Goal: Task Accomplishment & Management: Complete application form

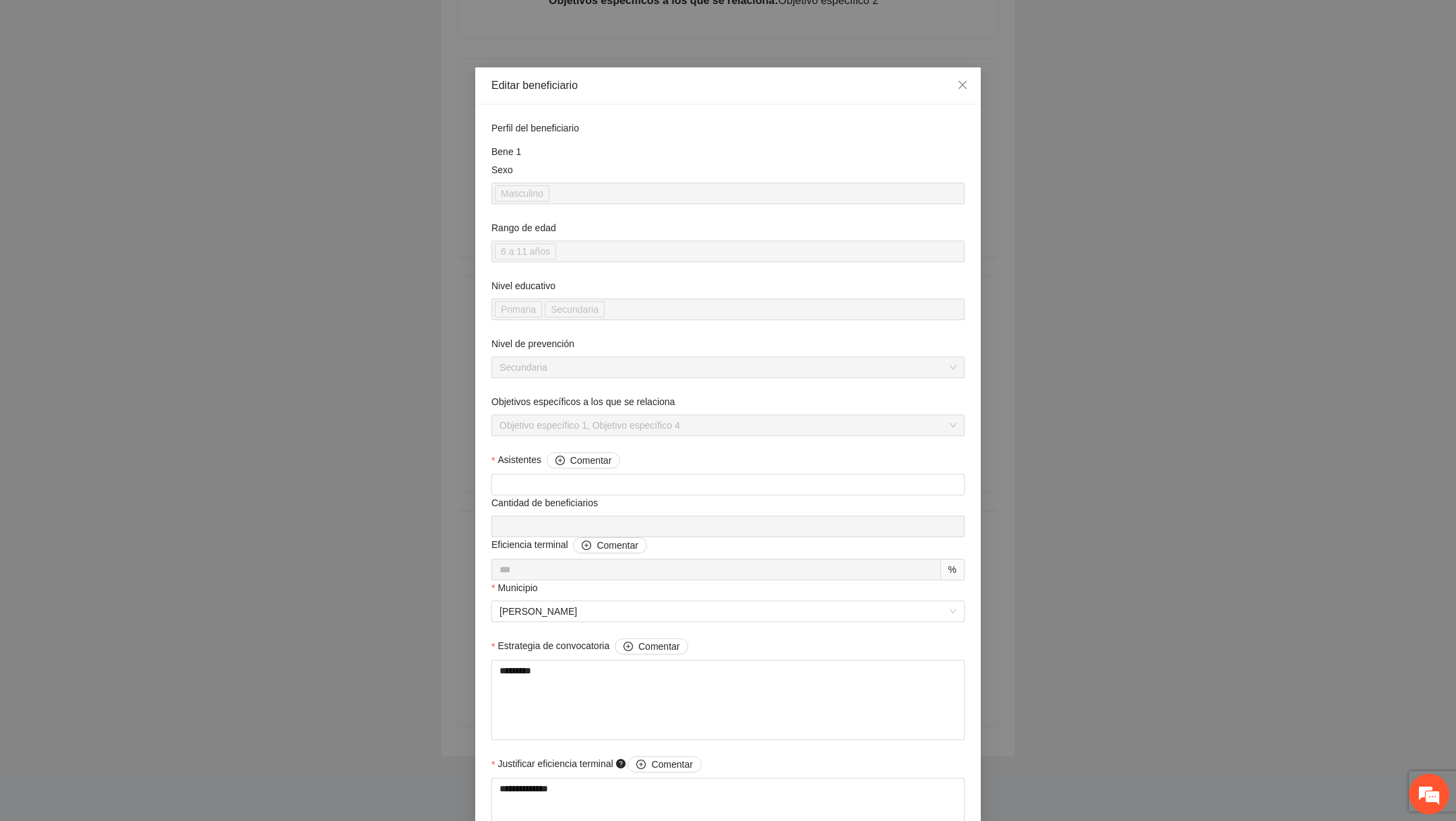
scroll to position [1020, 0]
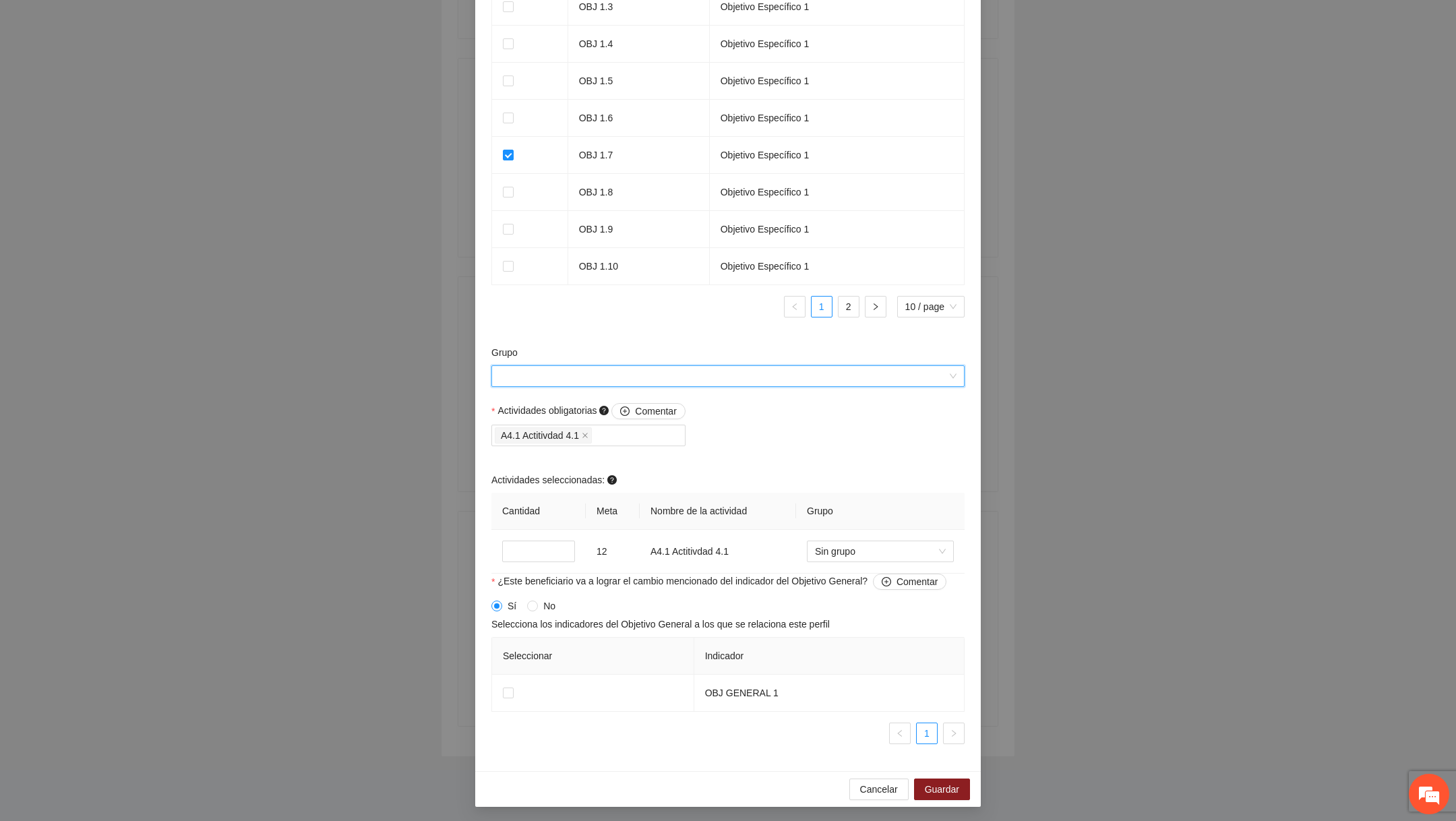
click at [748, 380] on input "Grupo" at bounding box center [723, 375] width 447 height 20
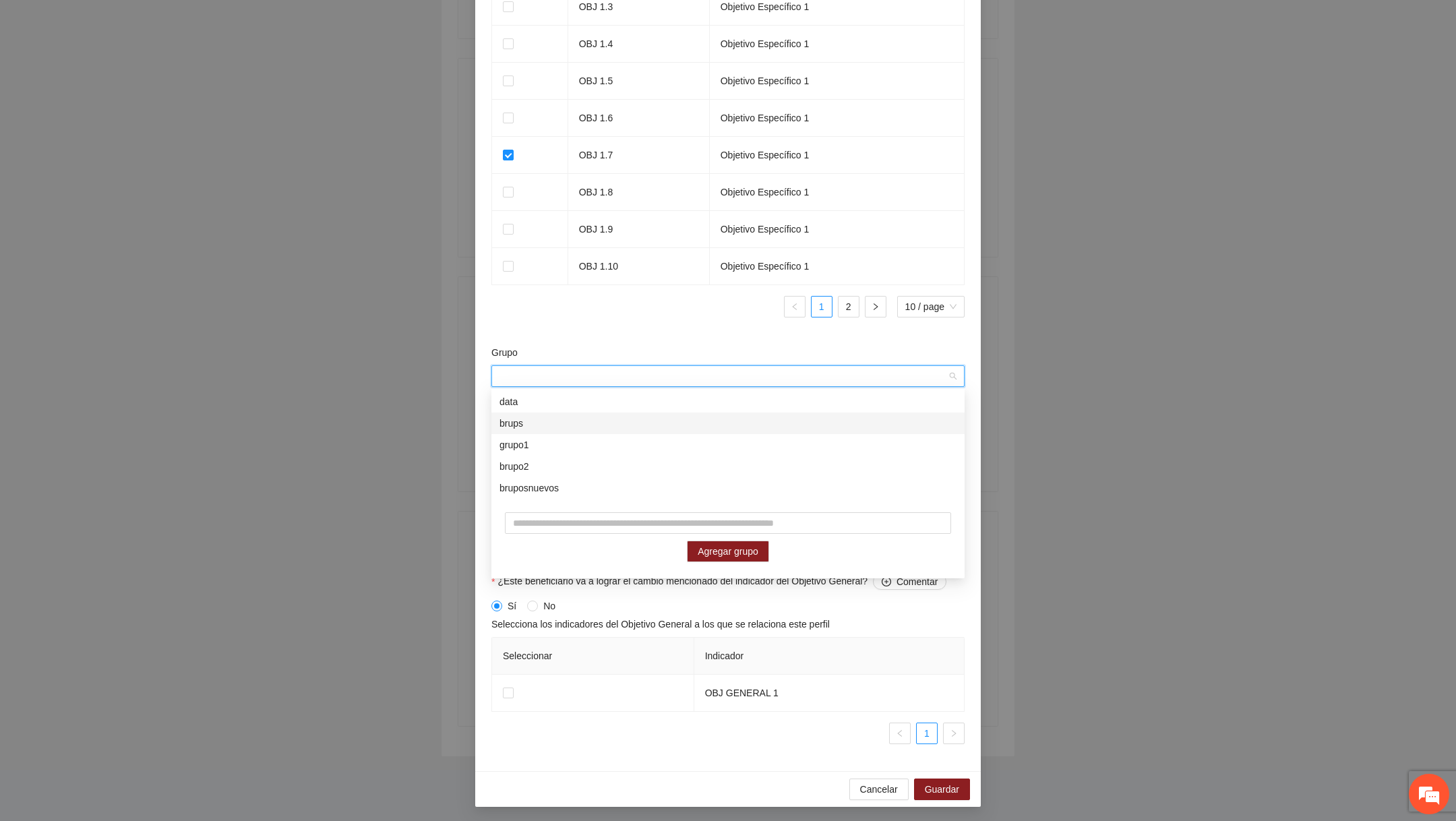
click at [666, 413] on div "brups" at bounding box center [728, 423] width 473 height 21
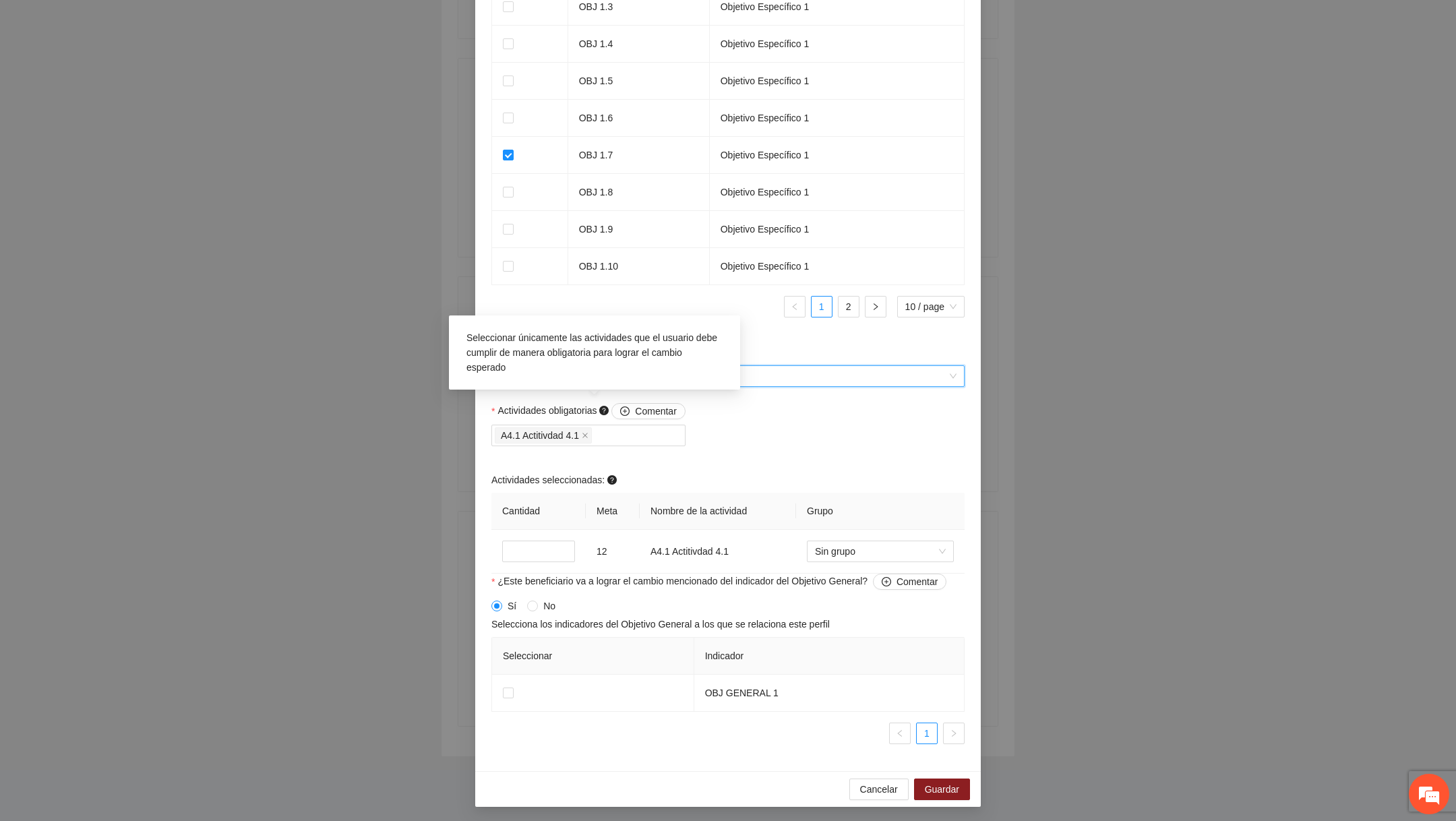
click at [638, 332] on span "Seleccionar únicamente las actividades que el usuario debe cumplir de manera ob…" at bounding box center [592, 352] width 251 height 40
click at [620, 271] on td "OBJ 1.10" at bounding box center [638, 267] width 141 height 38
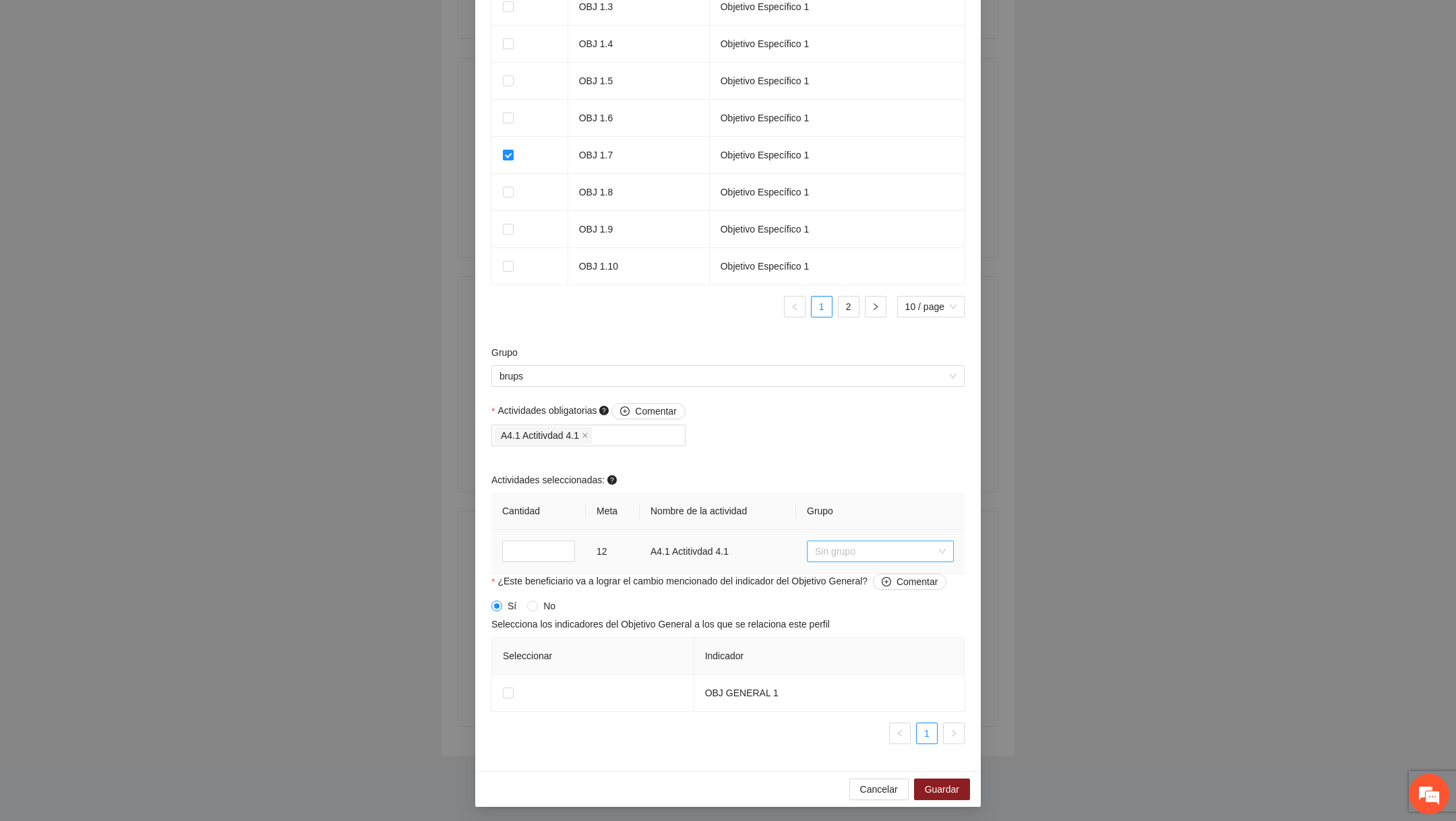
click at [861, 552] on span "Sin grupo" at bounding box center [881, 551] width 131 height 20
click at [834, 478] on div "Actividades seleccionadas:" at bounding box center [728, 482] width 473 height 20
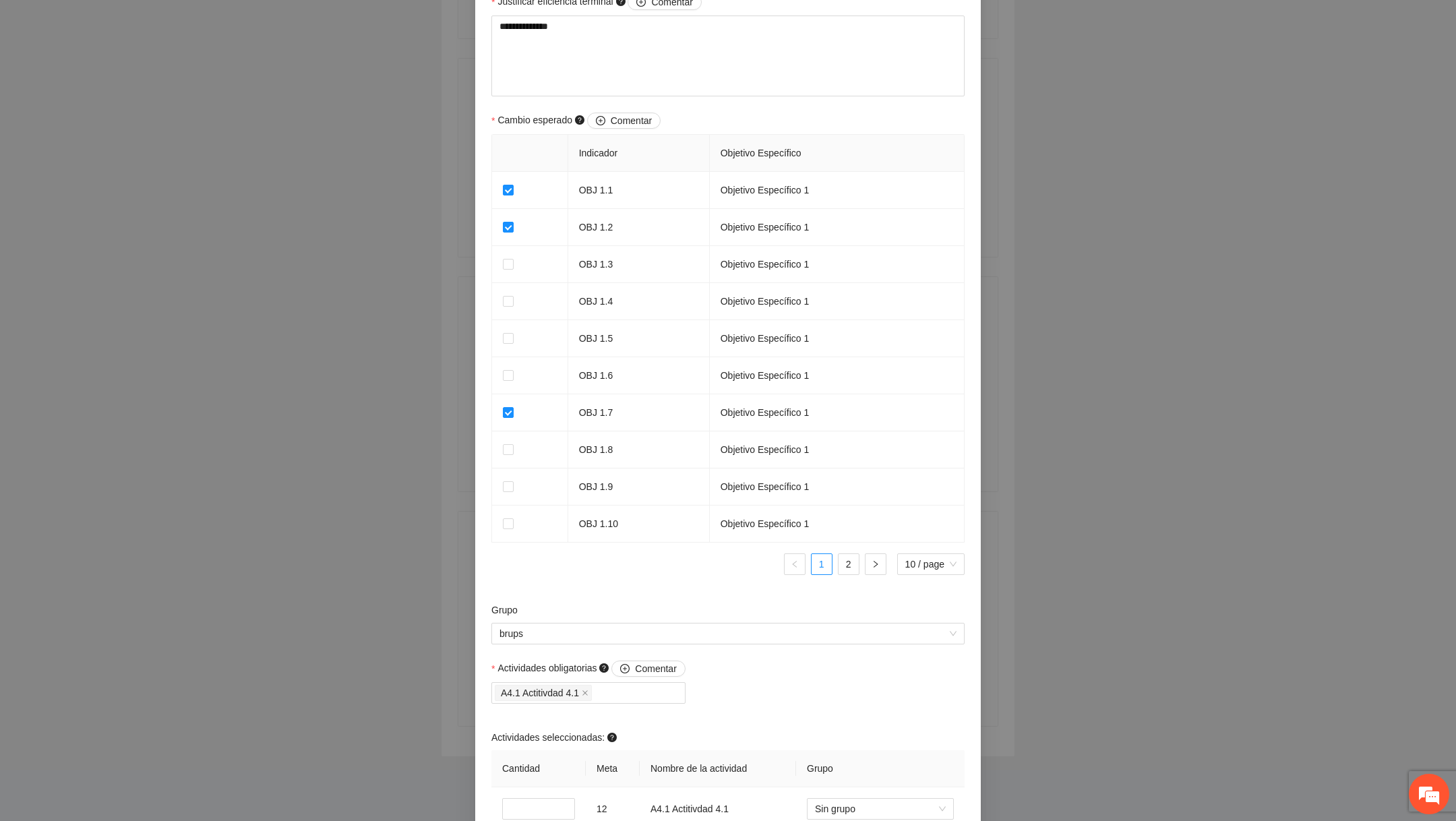
scroll to position [1013, 0]
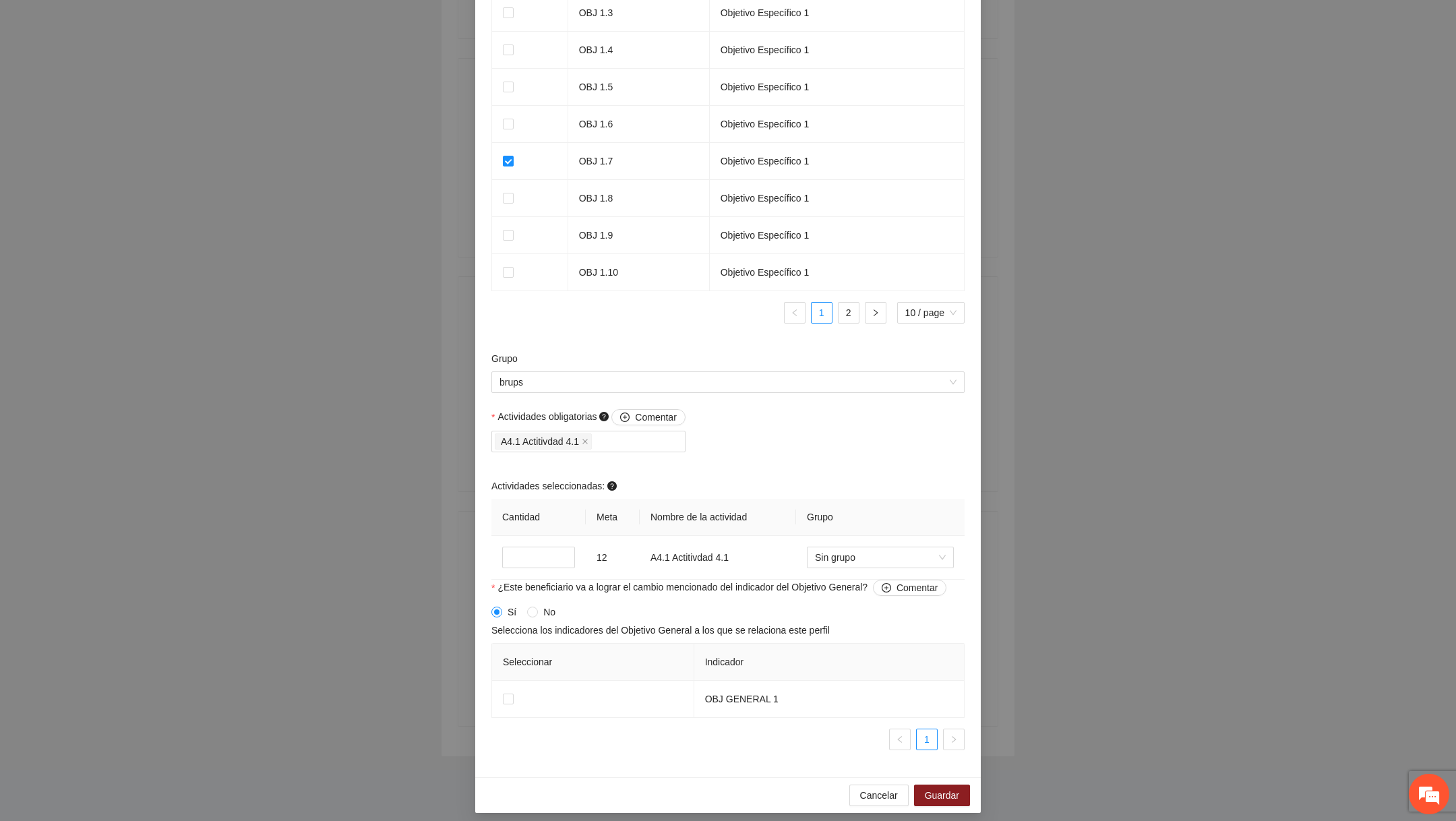
click at [861, 308] on ul "1 2 10 / page" at bounding box center [728, 313] width 473 height 21
click at [856, 309] on link "2" at bounding box center [848, 312] width 20 height 20
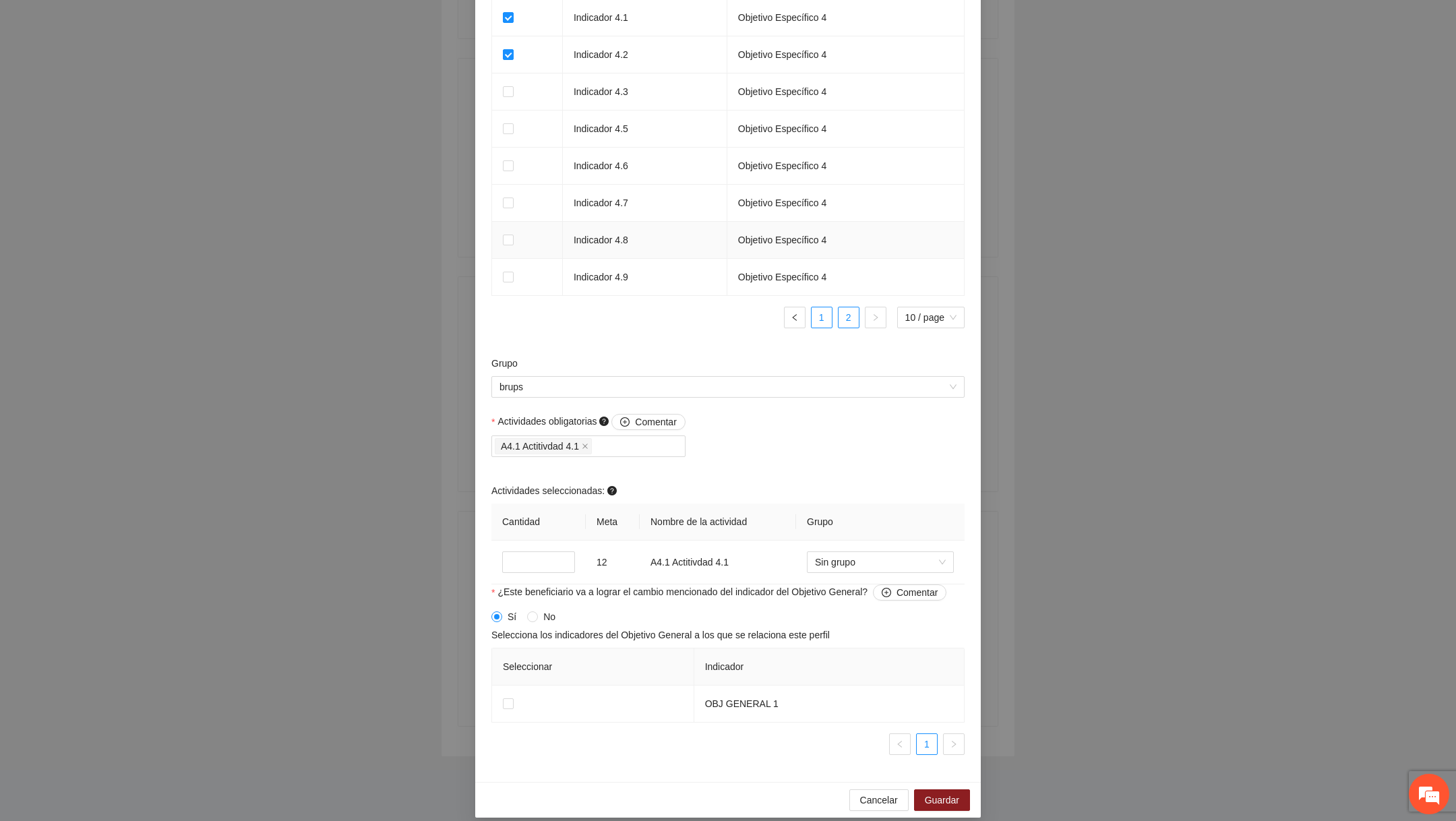
scroll to position [805, 0]
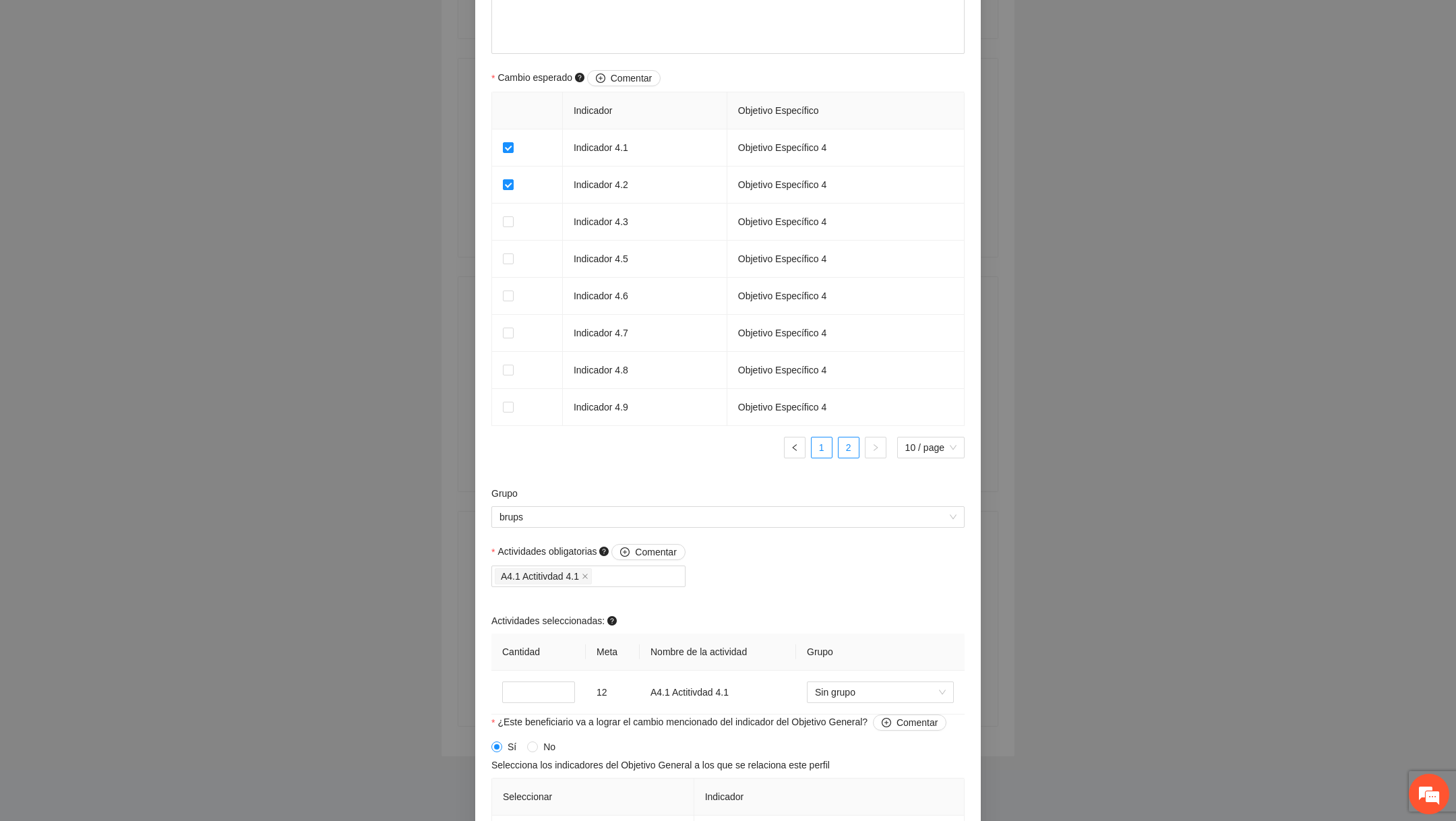
click at [829, 449] on link "1" at bounding box center [821, 448] width 20 height 20
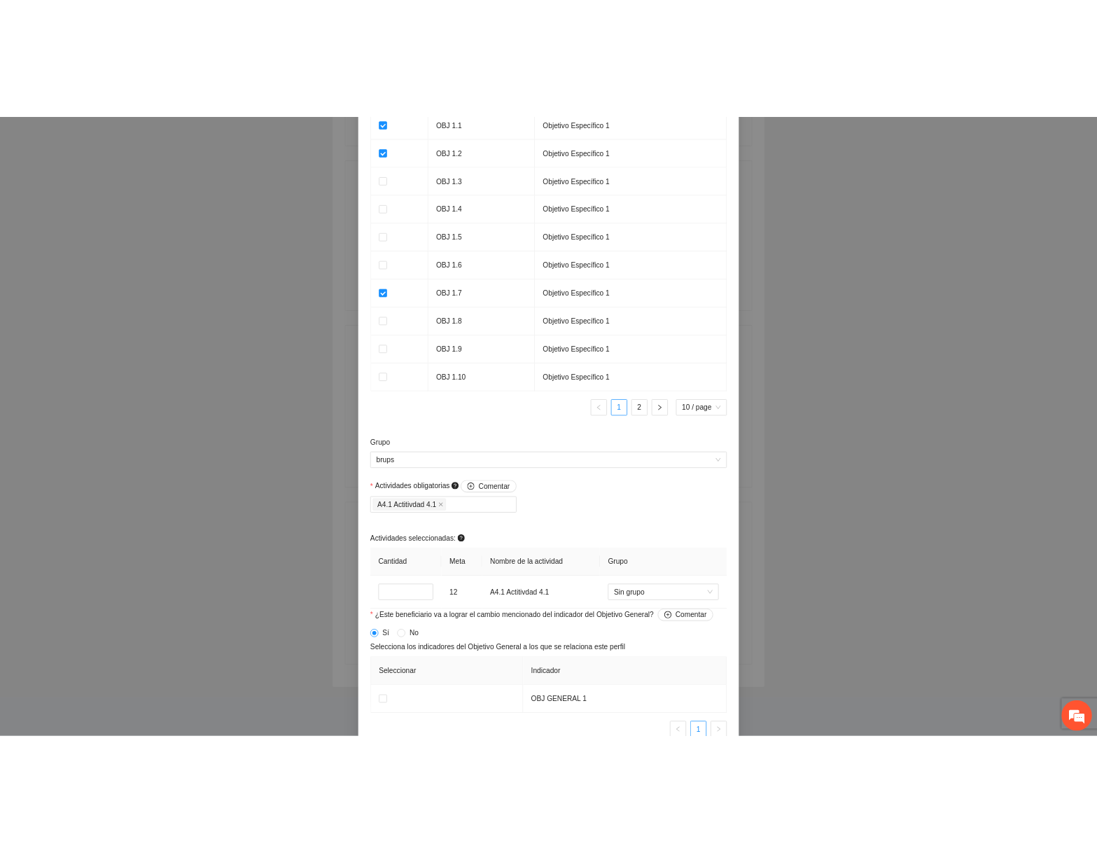
scroll to position [1060, 0]
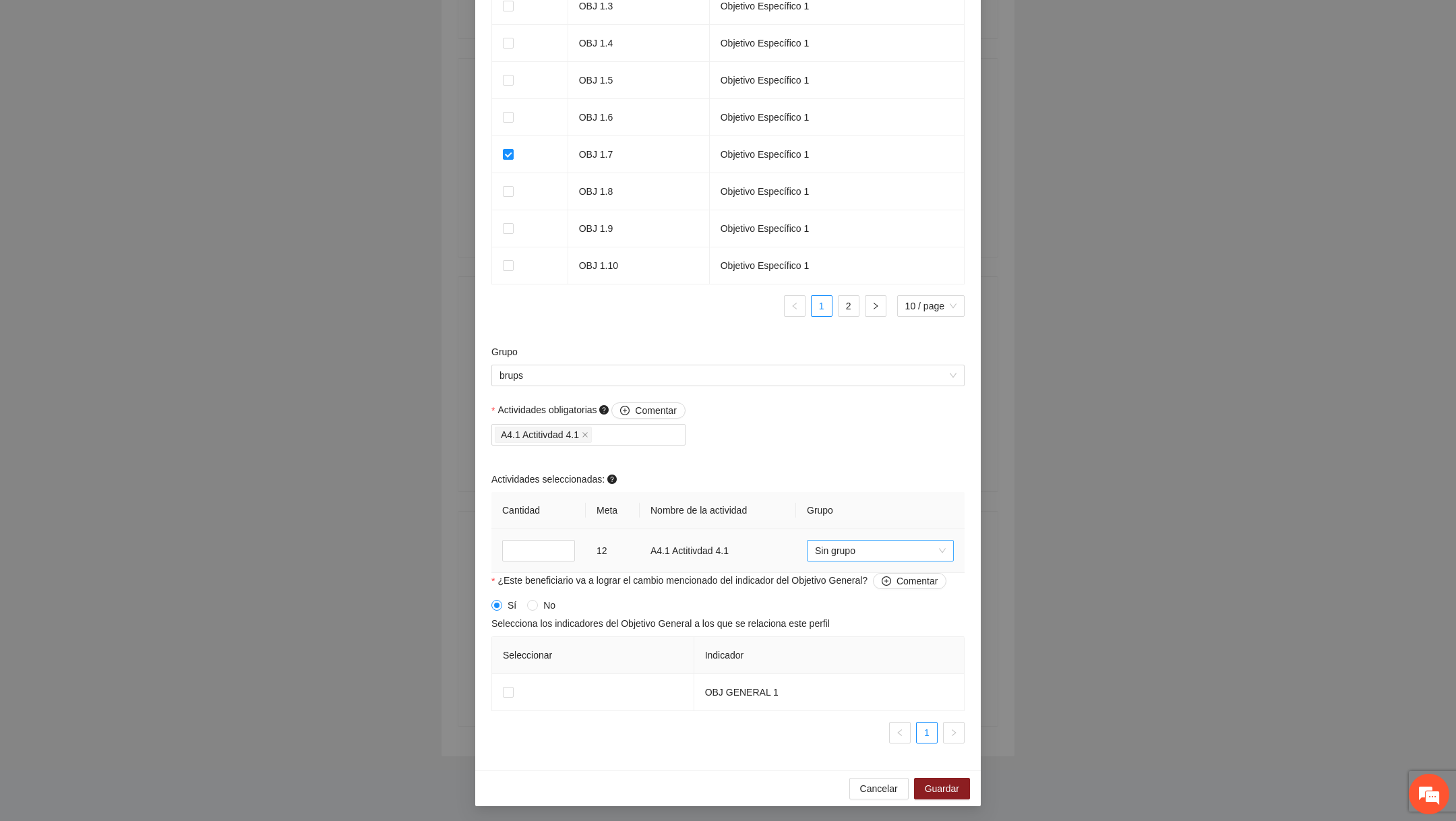
click at [848, 554] on span "Sin grupo" at bounding box center [881, 551] width 131 height 20
click at [851, 685] on div "bruposnuevos" at bounding box center [881, 683] width 131 height 14
click at [1055, 446] on div "**********" at bounding box center [728, 410] width 1456 height 821
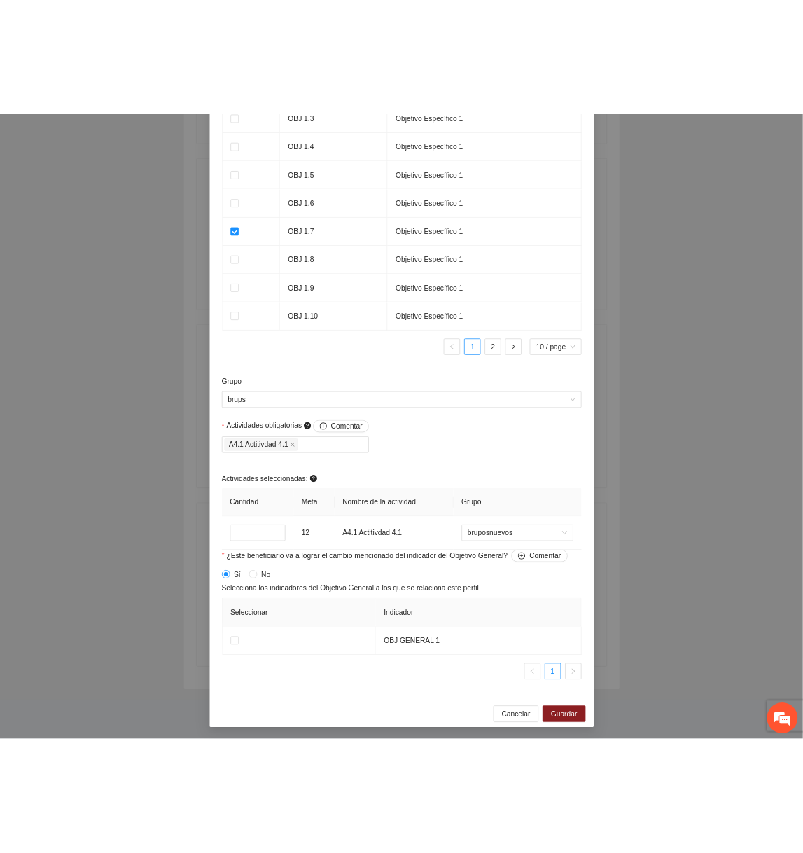
scroll to position [518, 0]
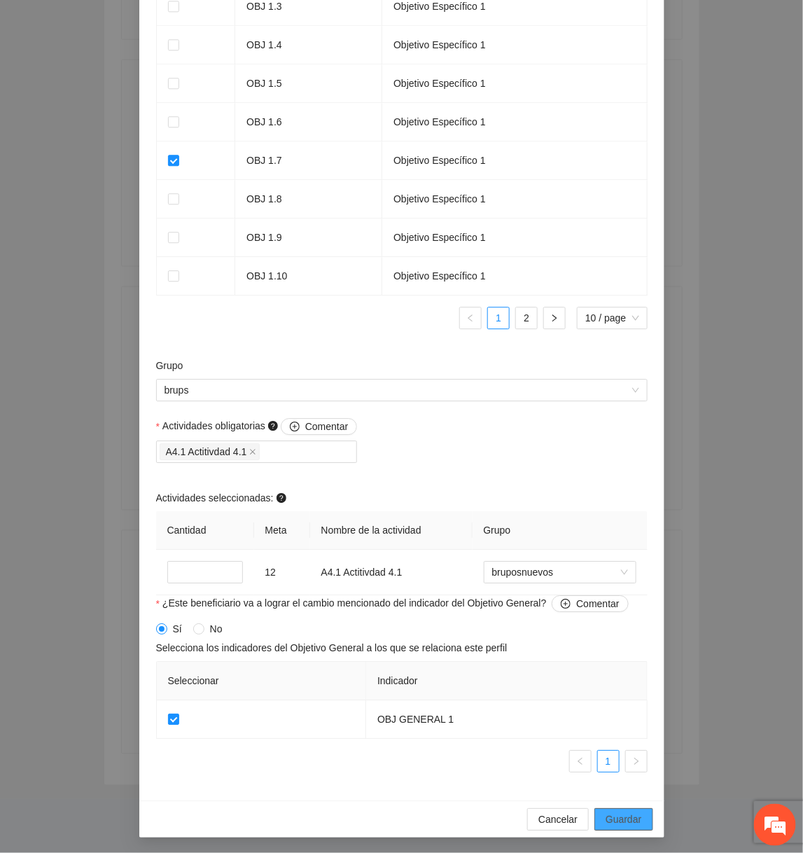
click at [628, 822] on span "Guardar" at bounding box center [624, 819] width 36 height 15
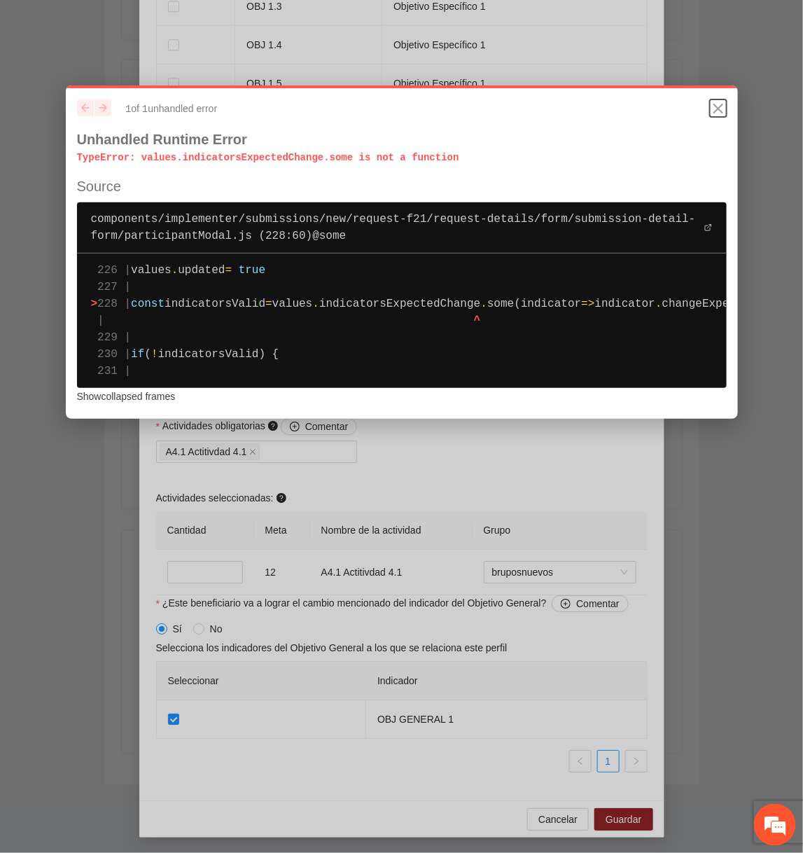
click at [719, 112] on icon "Close" at bounding box center [718, 108] width 17 height 17
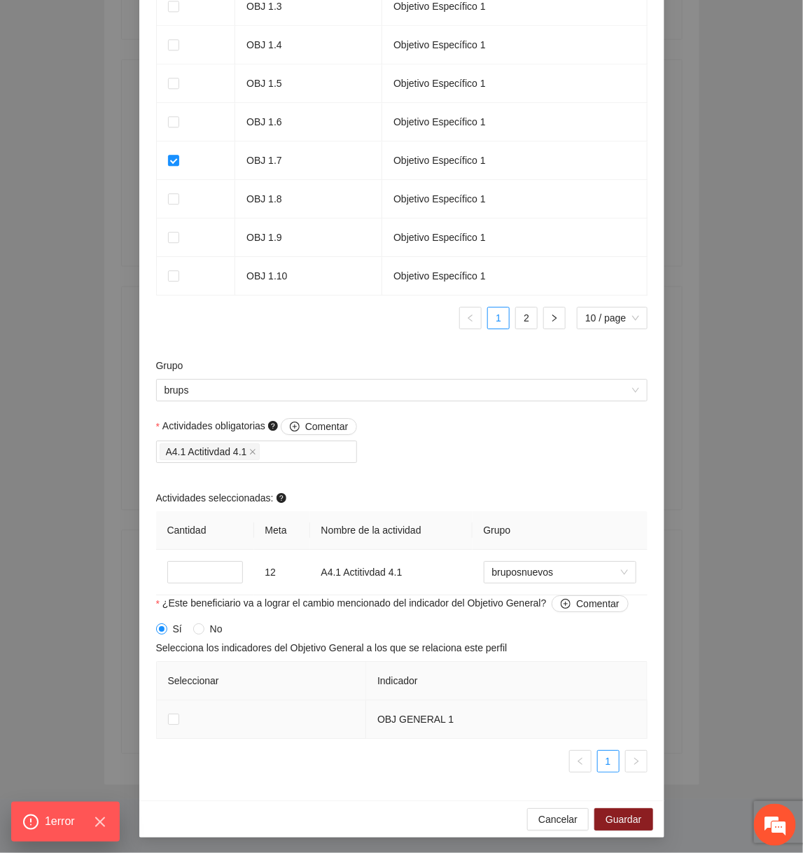
click at [178, 716] on span at bounding box center [173, 719] width 11 height 11
click at [613, 815] on span "Guardar" at bounding box center [624, 819] width 36 height 15
click at [624, 812] on span "Guardar" at bounding box center [624, 819] width 36 height 15
click at [625, 812] on span "Guardar" at bounding box center [624, 819] width 36 height 15
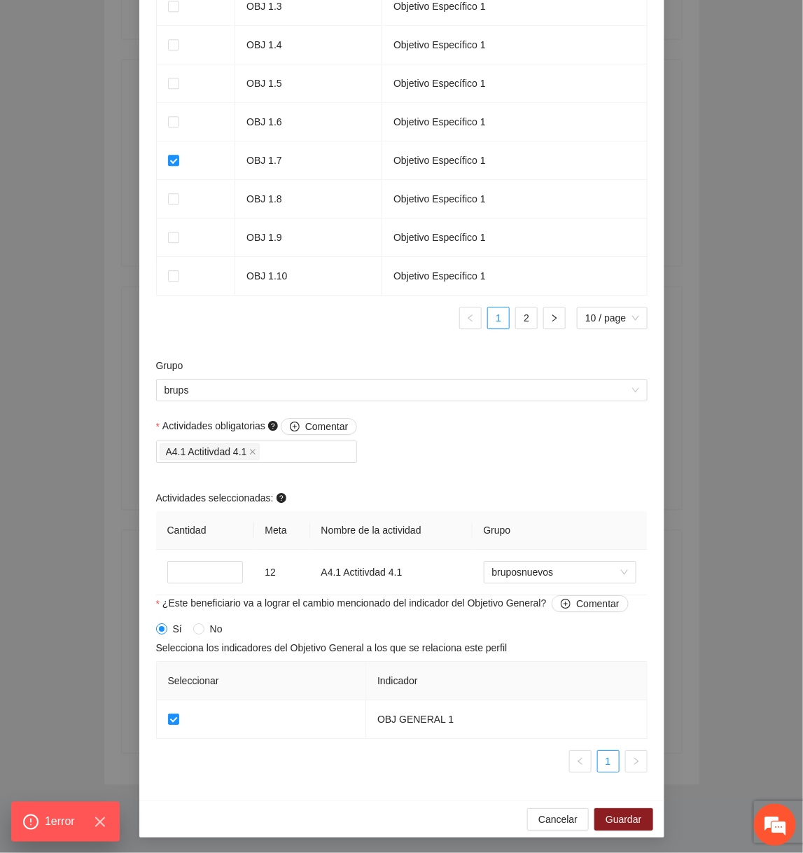
click at [552, 829] on div "Cancelar Guardar" at bounding box center [401, 819] width 525 height 37
click at [553, 824] on span "Cancelar" at bounding box center [558, 819] width 39 height 15
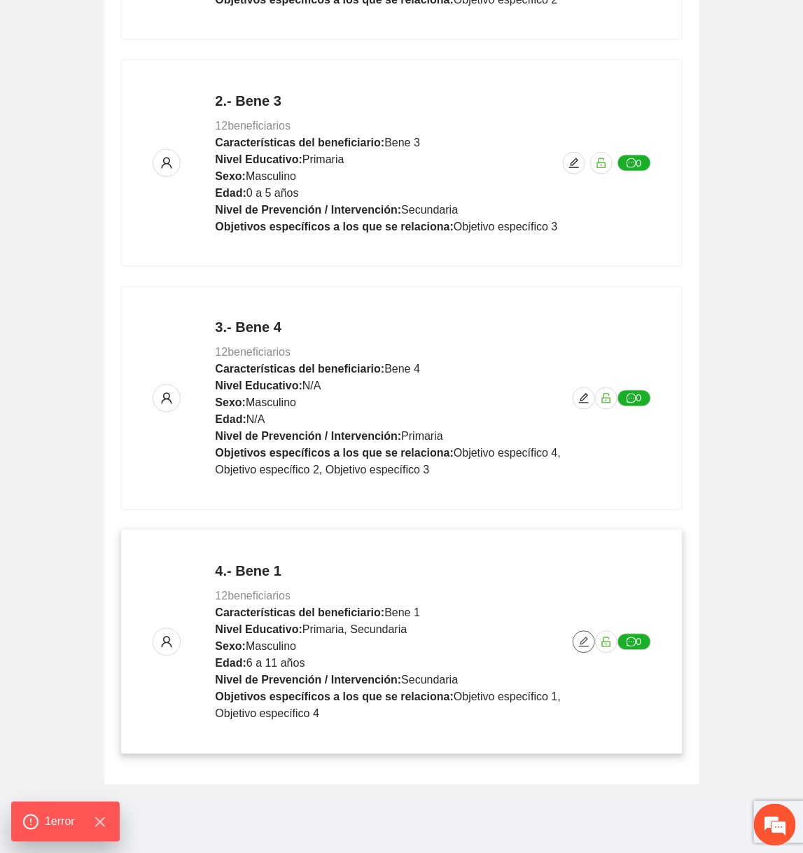
click at [582, 643] on icon "edit" at bounding box center [584, 642] width 11 height 11
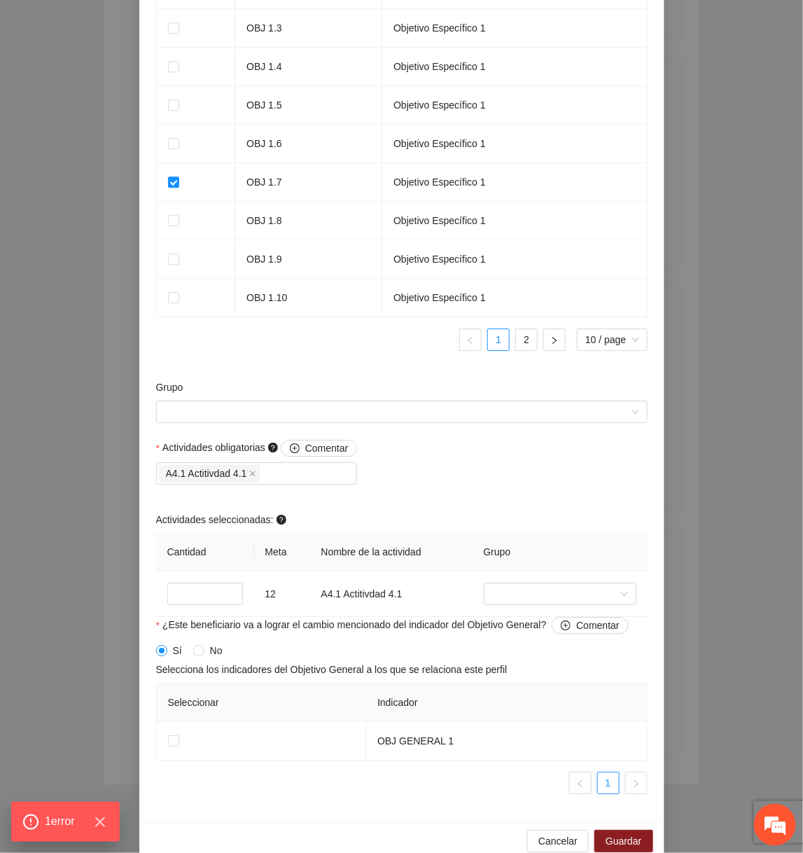
scroll to position [1060, 0]
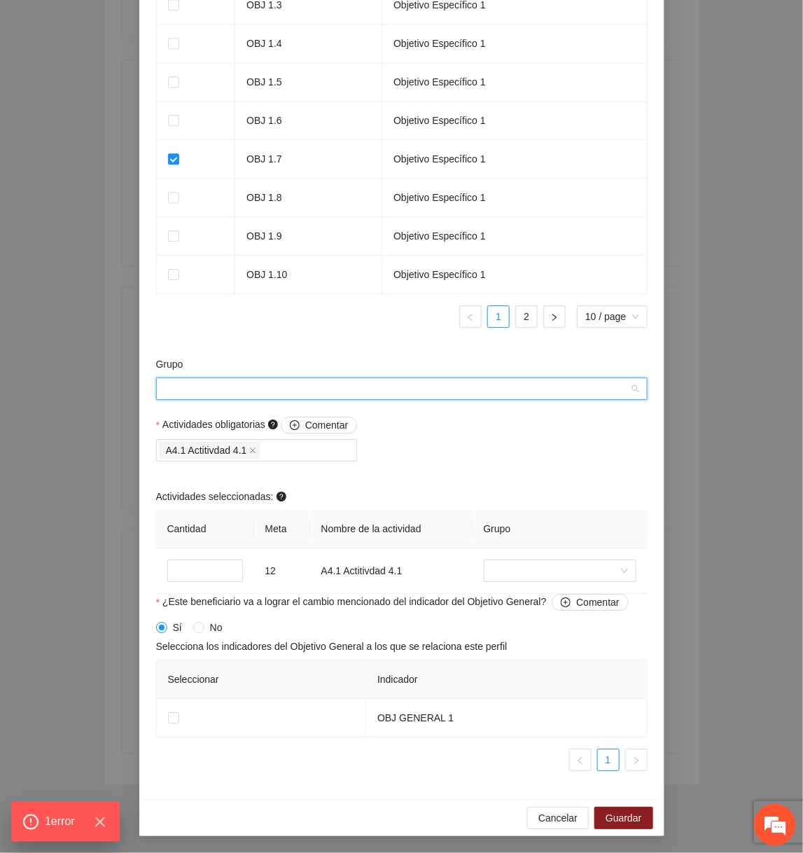
click at [387, 387] on input "Grupo" at bounding box center [397, 388] width 465 height 21
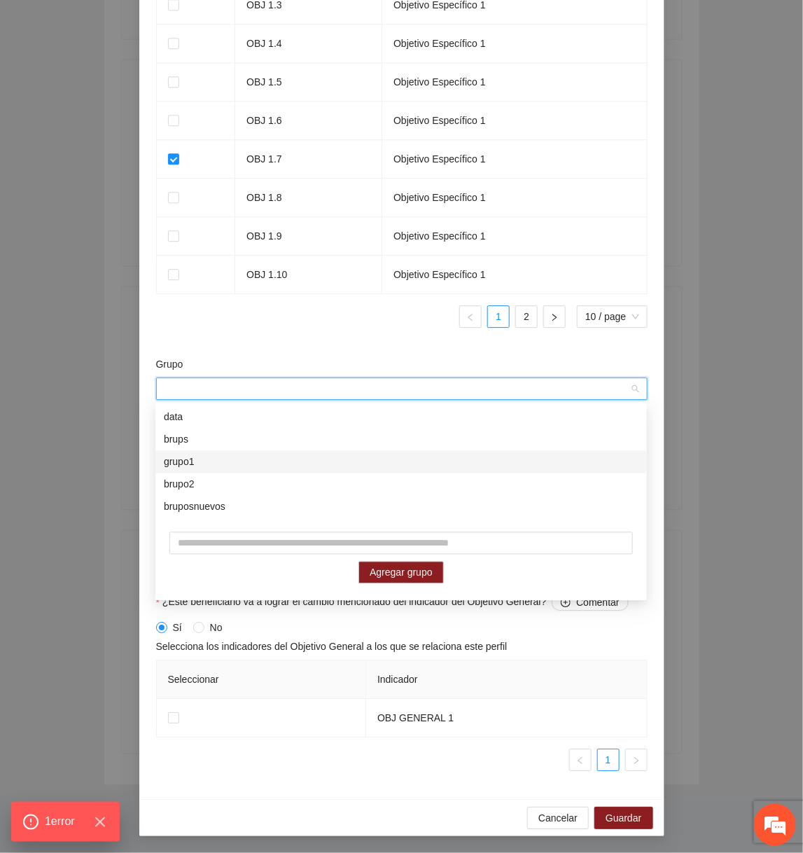
click at [259, 477] on div "brupo2" at bounding box center [401, 484] width 475 height 15
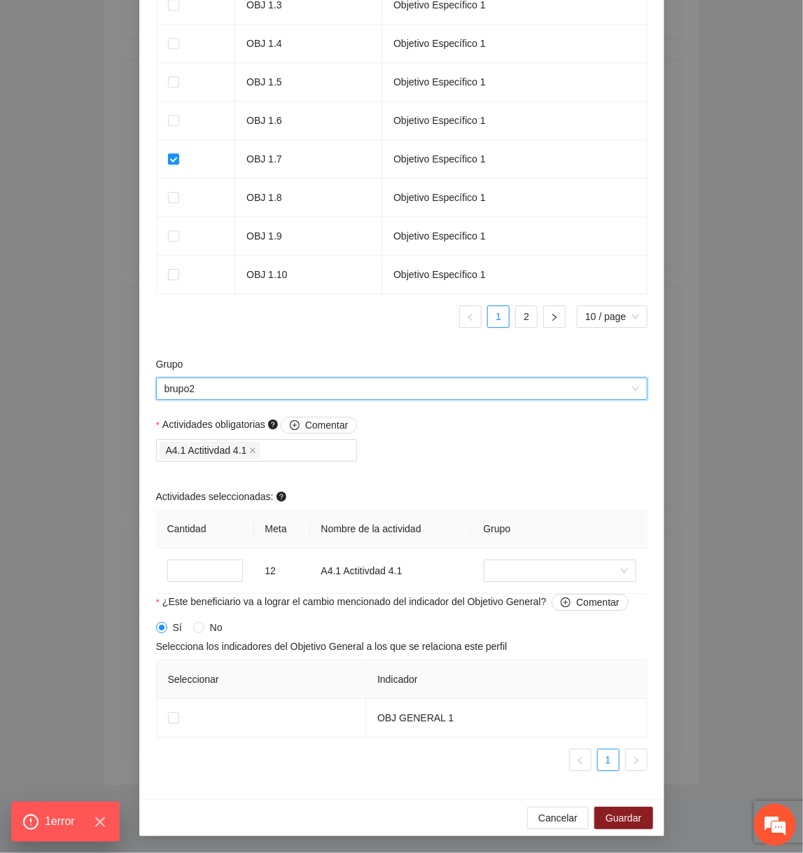
click at [338, 397] on span "brupo2" at bounding box center [402, 388] width 475 height 21
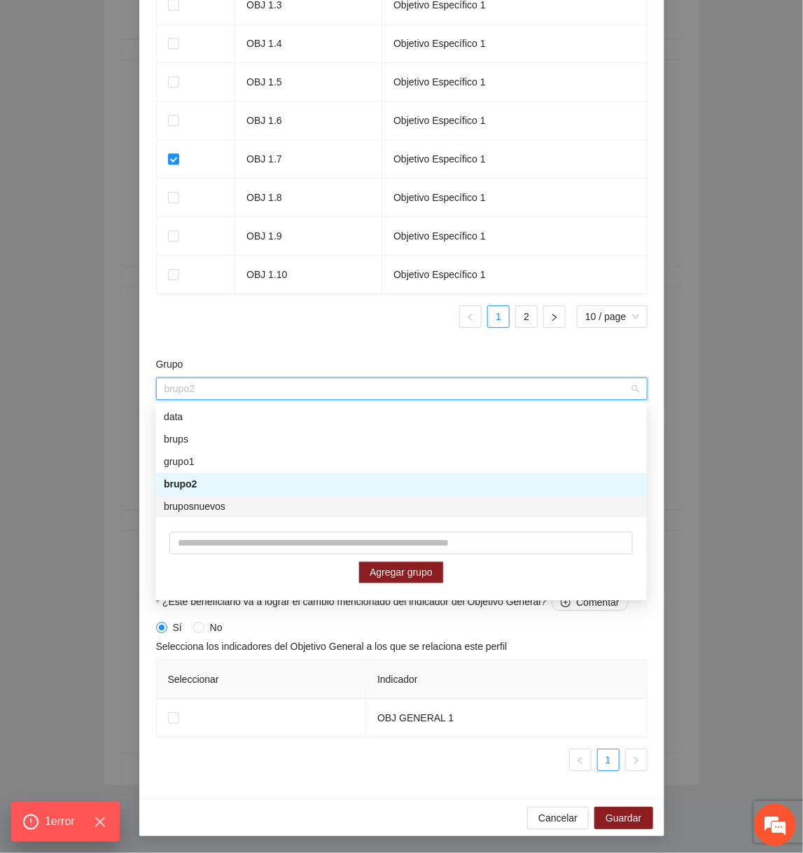
click at [274, 504] on div "bruposnuevos" at bounding box center [401, 506] width 475 height 15
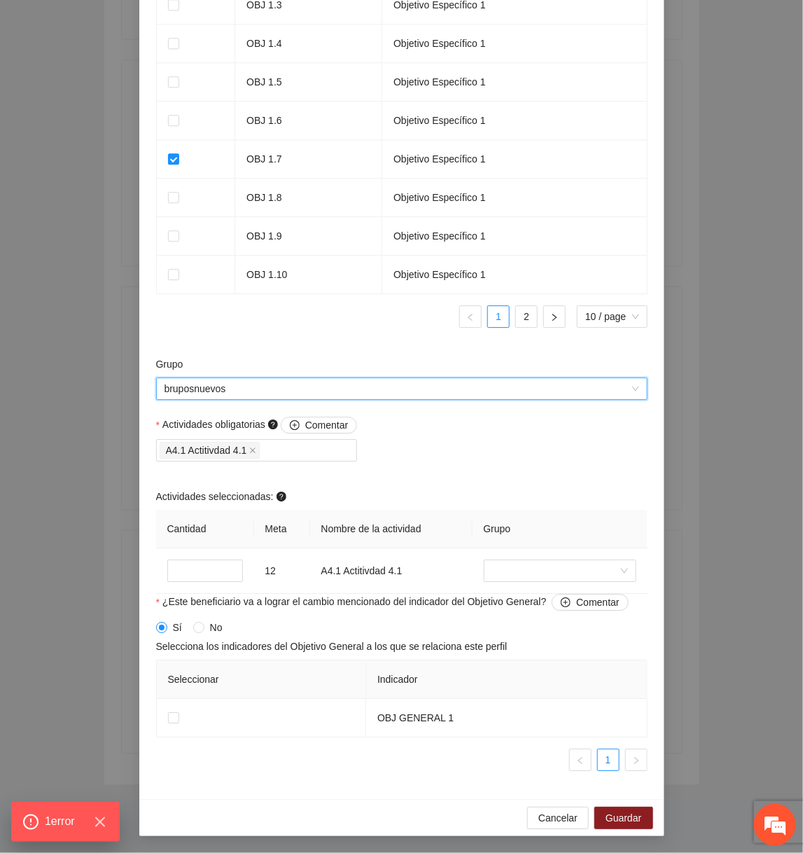
click at [596, 559] on td at bounding box center [560, 571] width 175 height 46
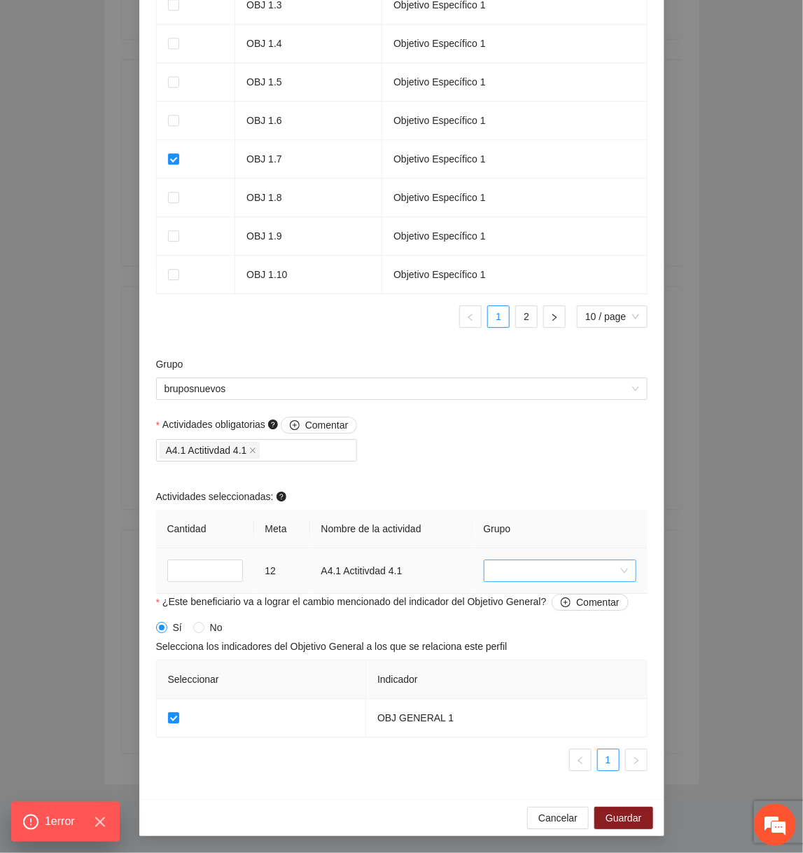
click at [591, 566] on input "search" at bounding box center [555, 570] width 126 height 21
click at [536, 649] on div "brups" at bounding box center [560, 643] width 136 height 15
click at [622, 822] on span "Guardar" at bounding box center [624, 817] width 36 height 15
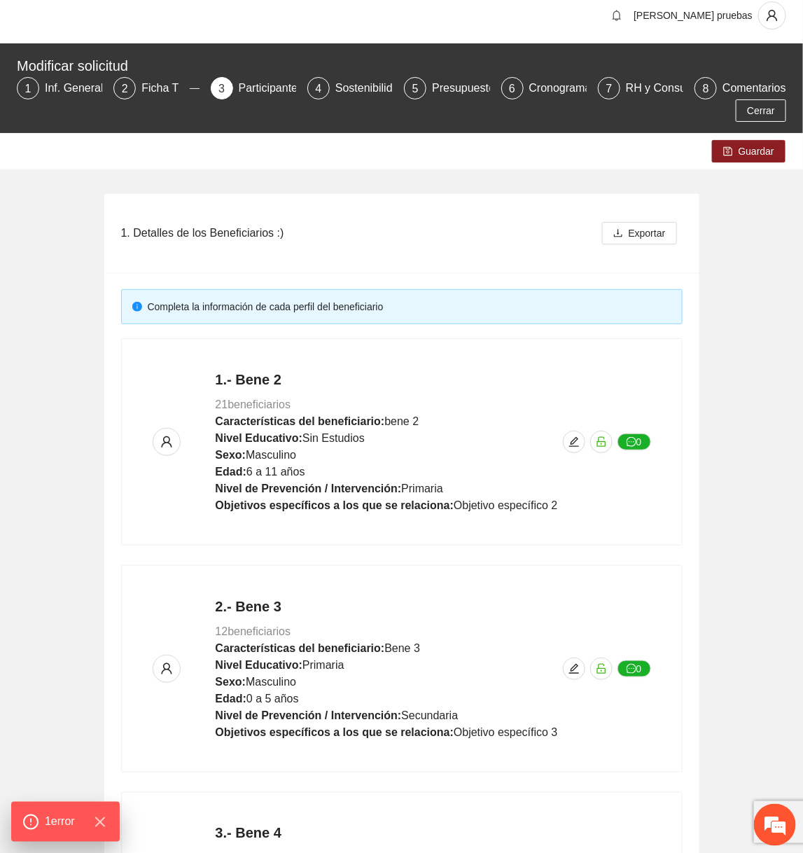
scroll to position [0, 0]
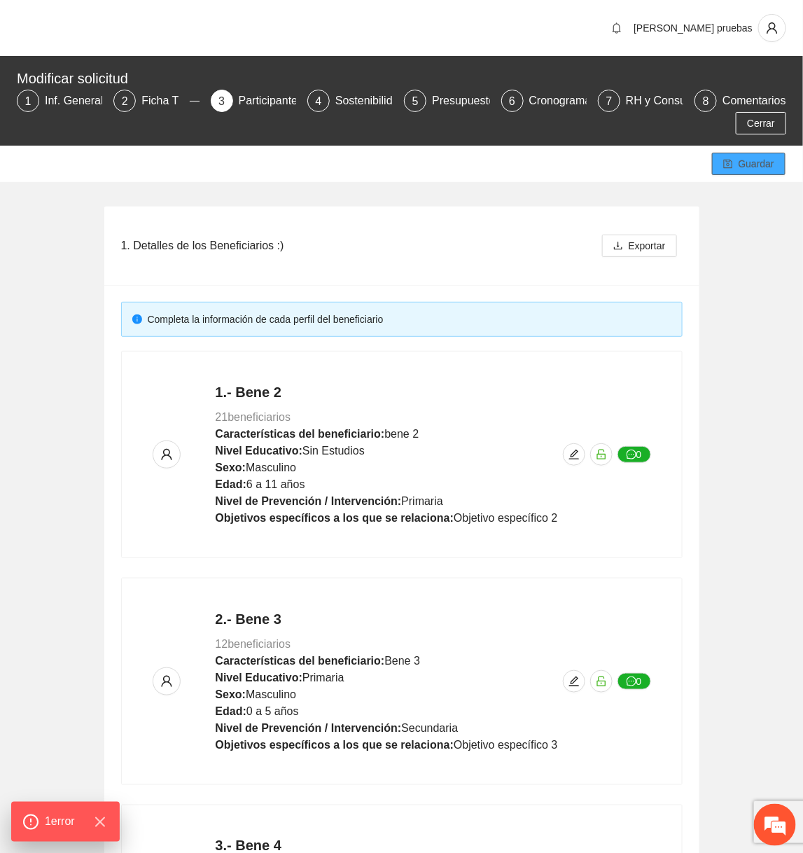
click at [753, 166] on span "Guardar" at bounding box center [757, 163] width 36 height 15
